Goal: Obtain resource: Obtain resource

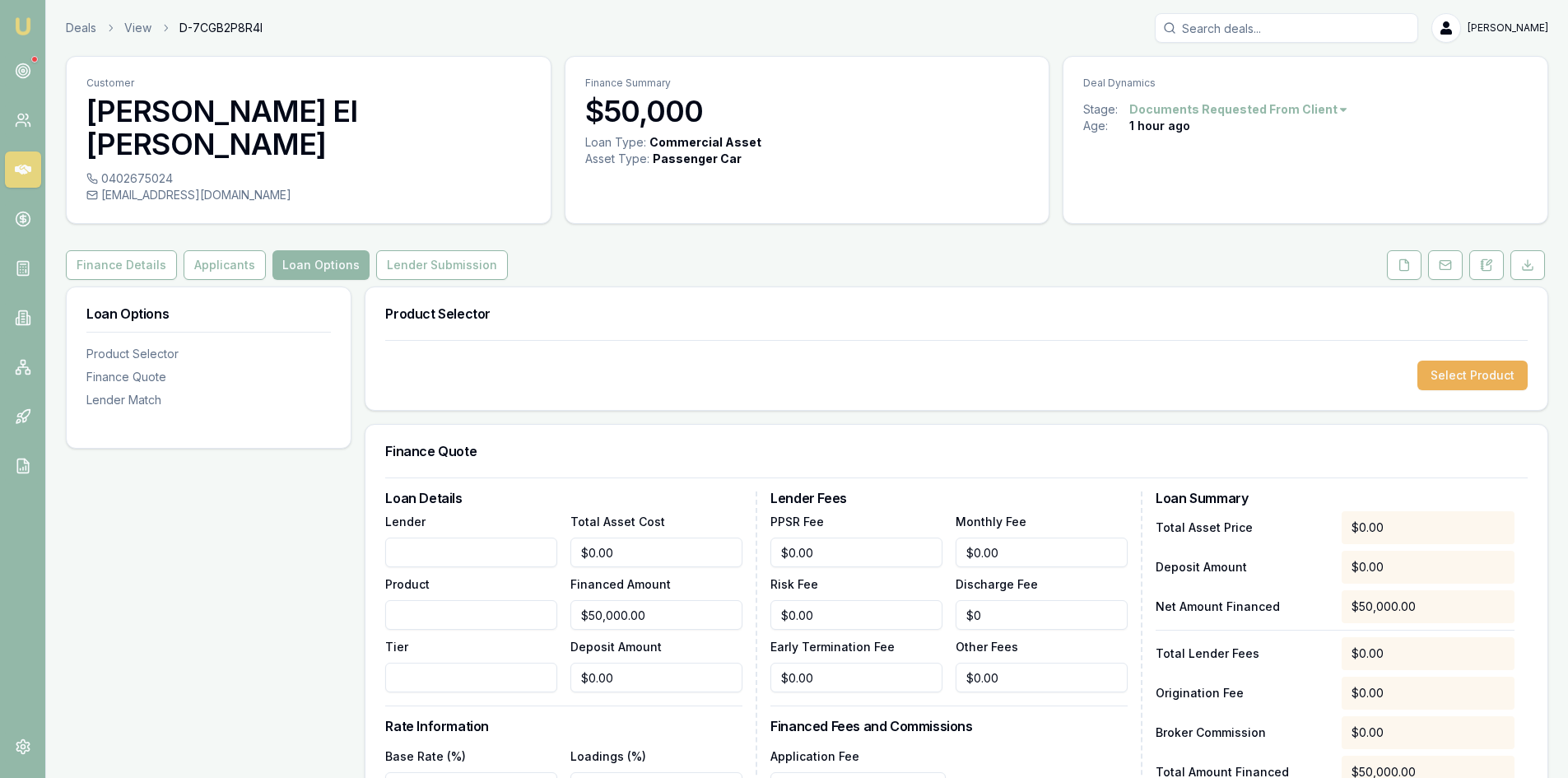
click at [25, 165] on icon at bounding box center [23, 169] width 17 height 17
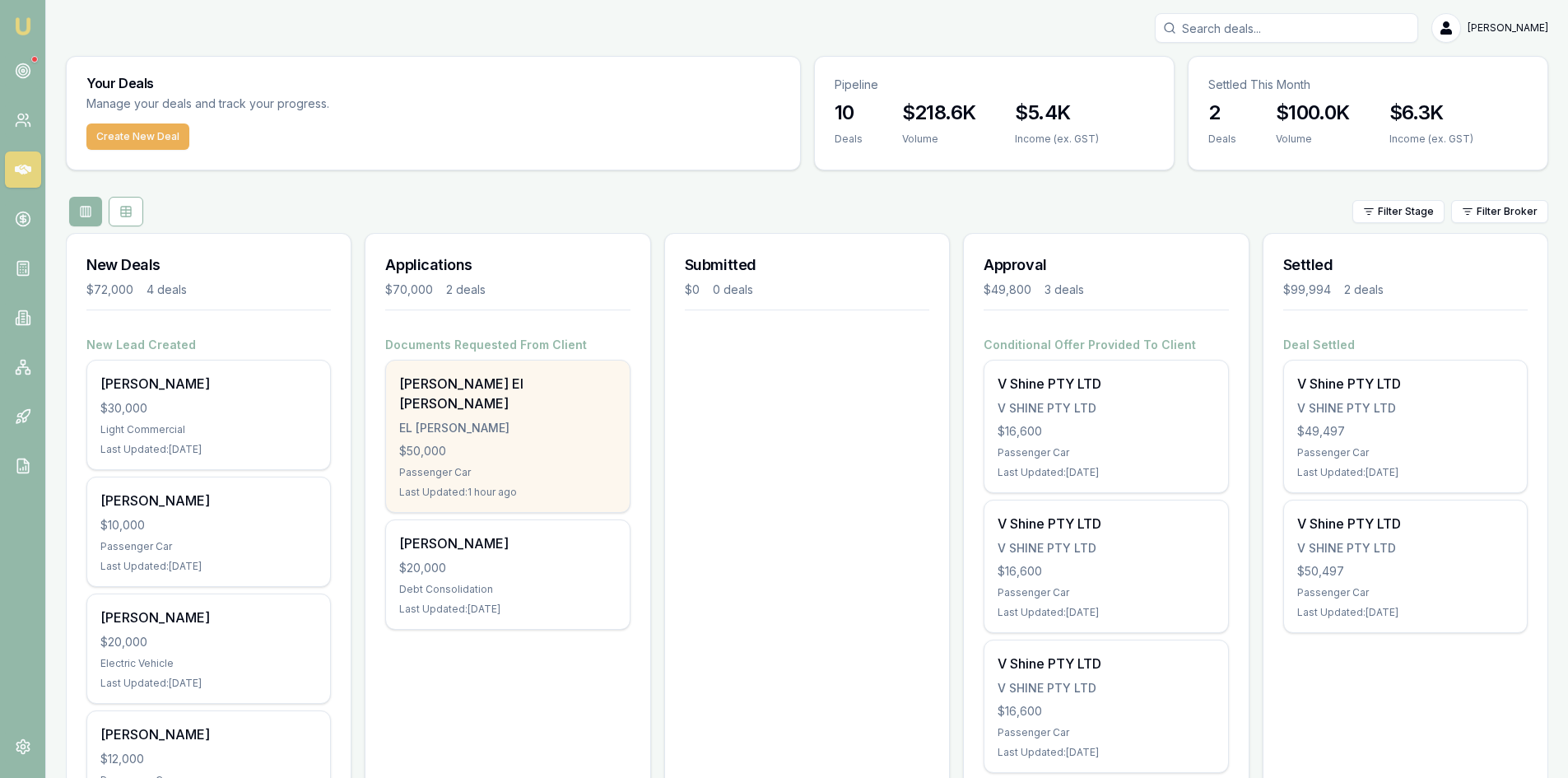
click at [524, 443] on div "$50,000" at bounding box center [507, 452] width 216 height 17
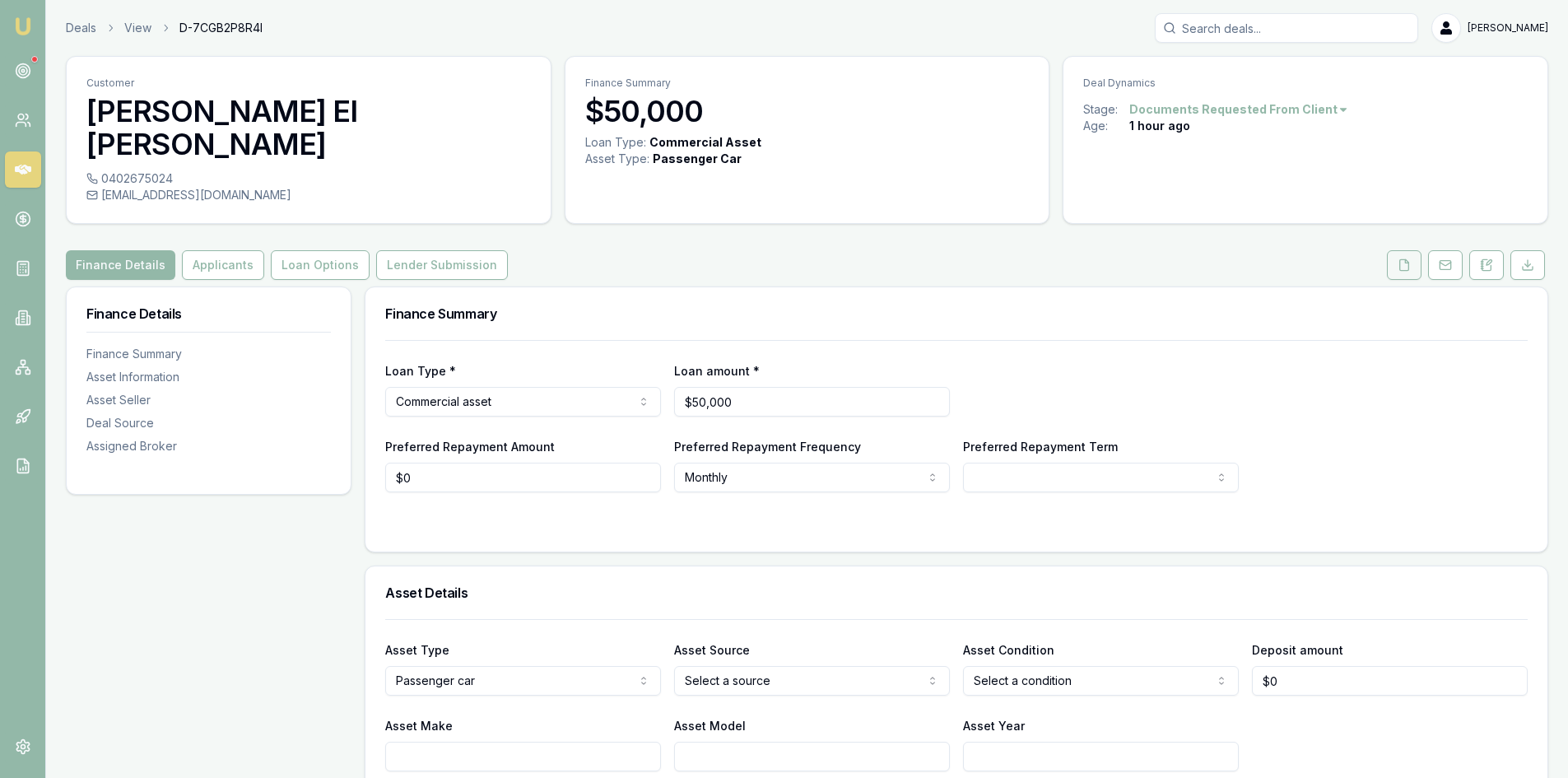
click at [1418, 250] on button at bounding box center [1404, 265] width 35 height 29
